Goal: Task Accomplishment & Management: Manage account settings

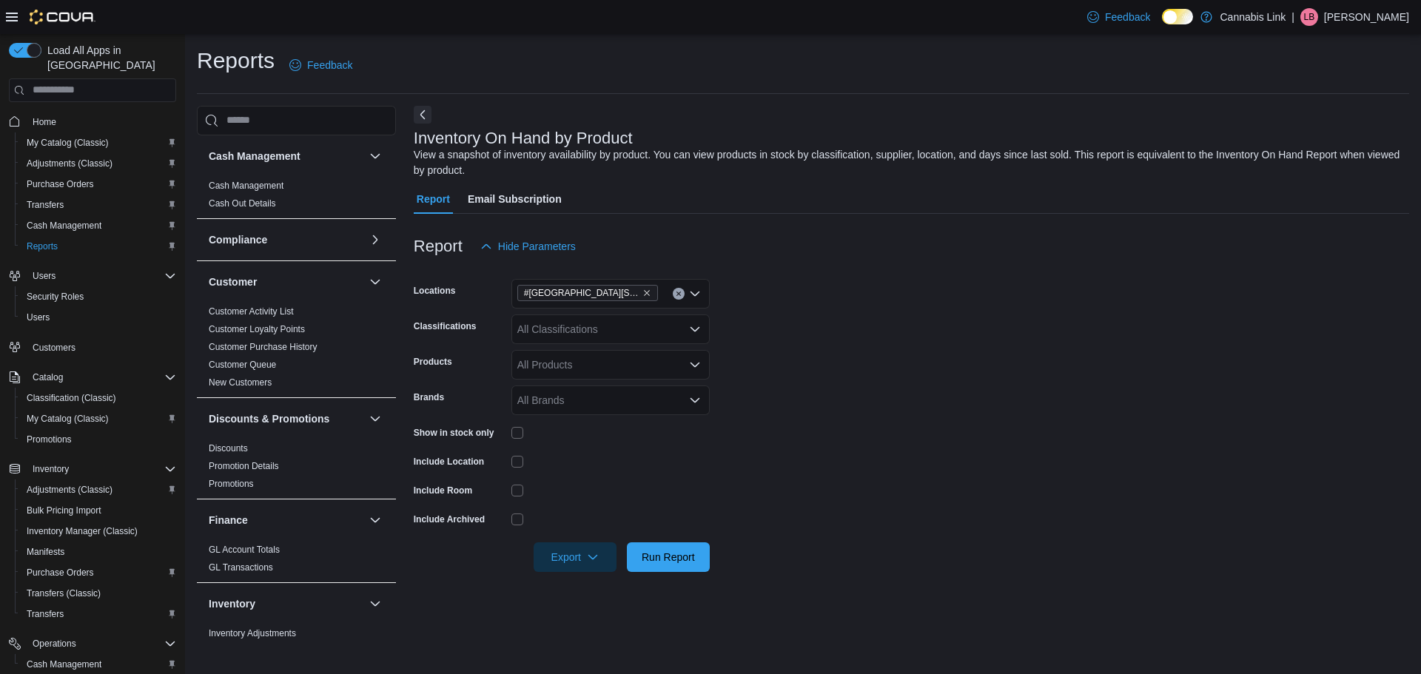
click at [1347, 12] on div "| [PERSON_NAME]" at bounding box center [1350, 17] width 118 height 18
click at [1311, 146] on span "Sign Out" at bounding box center [1313, 145] width 40 height 15
